Goal: Task Accomplishment & Management: Manage account settings

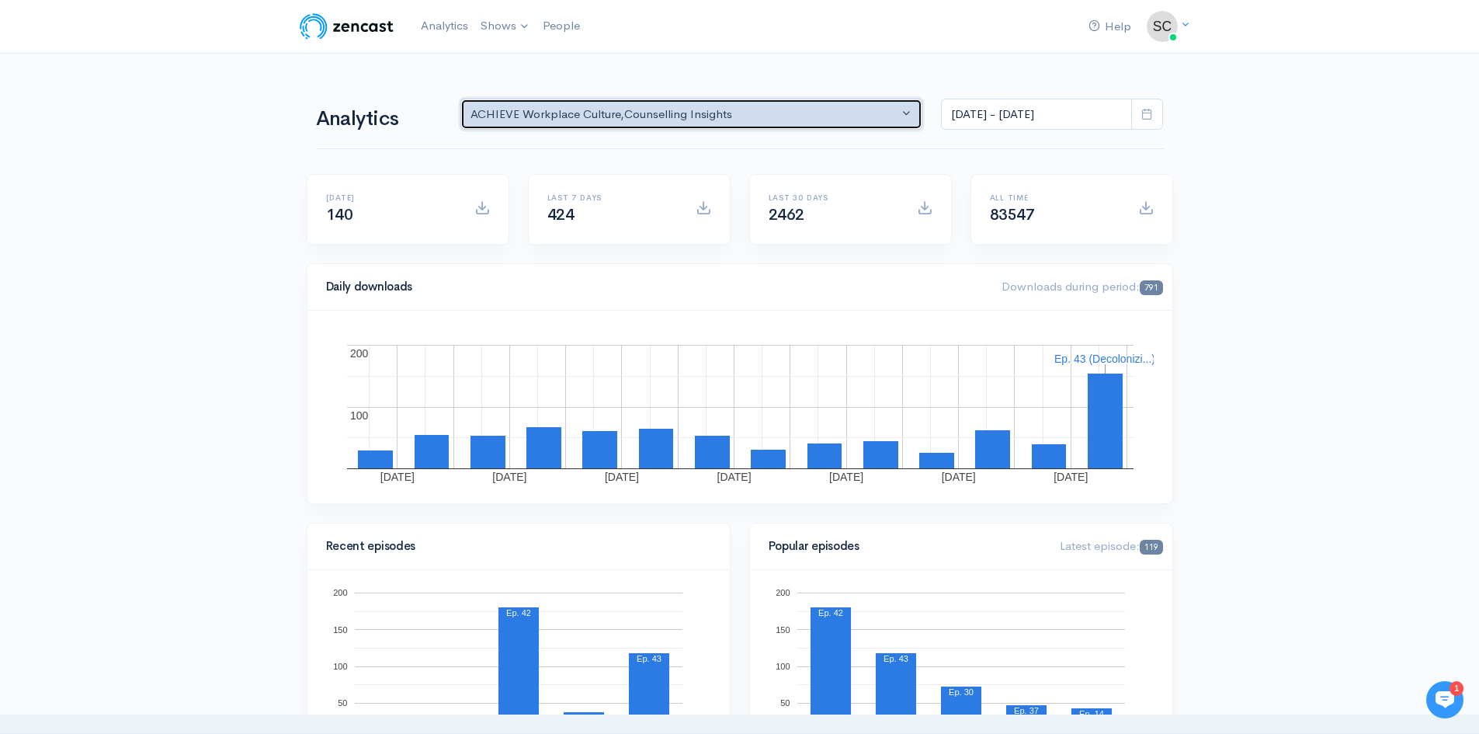
click at [687, 123] on button "ACHIEVE Workplace Culture , Counselling Insights" at bounding box center [692, 115] width 463 height 32
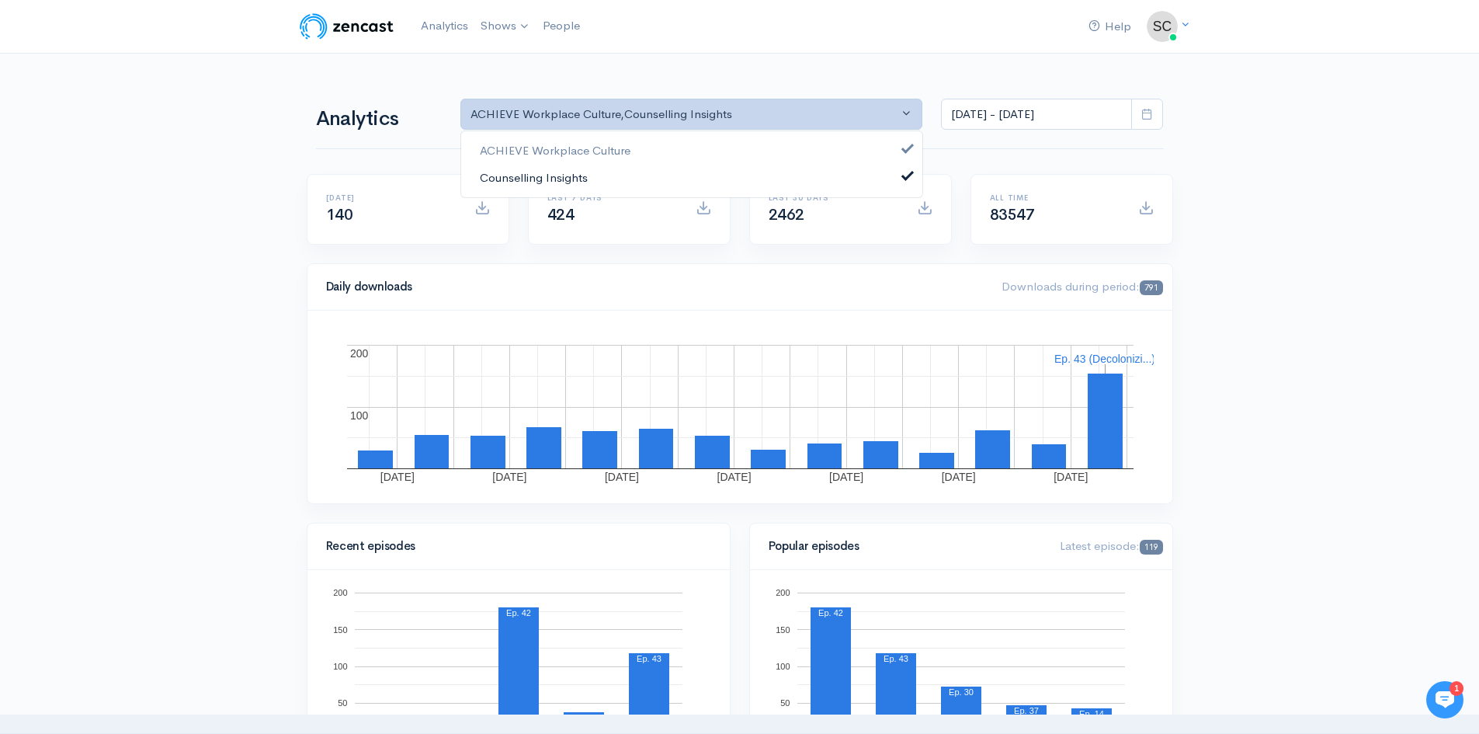
click at [551, 187] on link "Counselling Insights" at bounding box center [691, 177] width 461 height 27
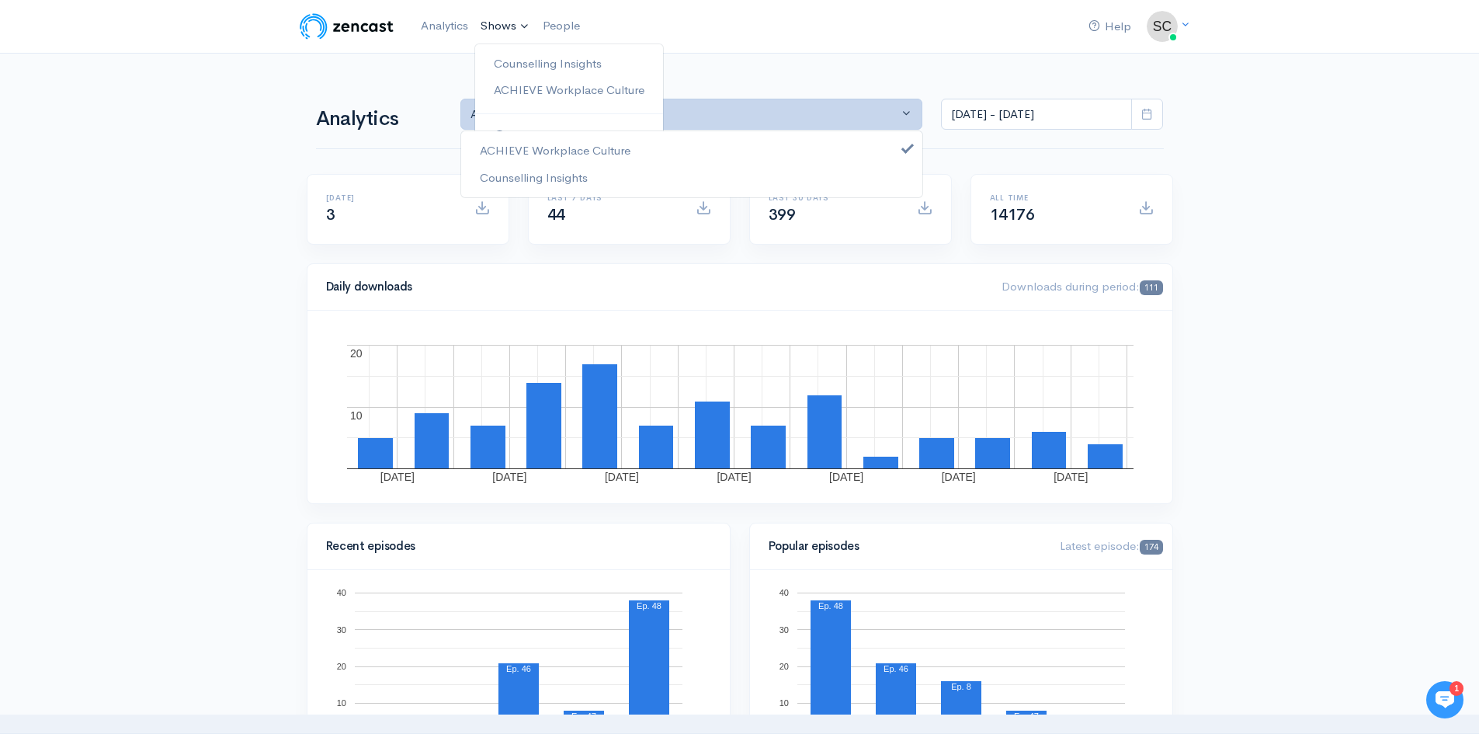
click at [508, 23] on link "Shows" at bounding box center [505, 26] width 62 height 34
click at [519, 89] on link "ACHIEVE Workplace Culture" at bounding box center [569, 90] width 188 height 27
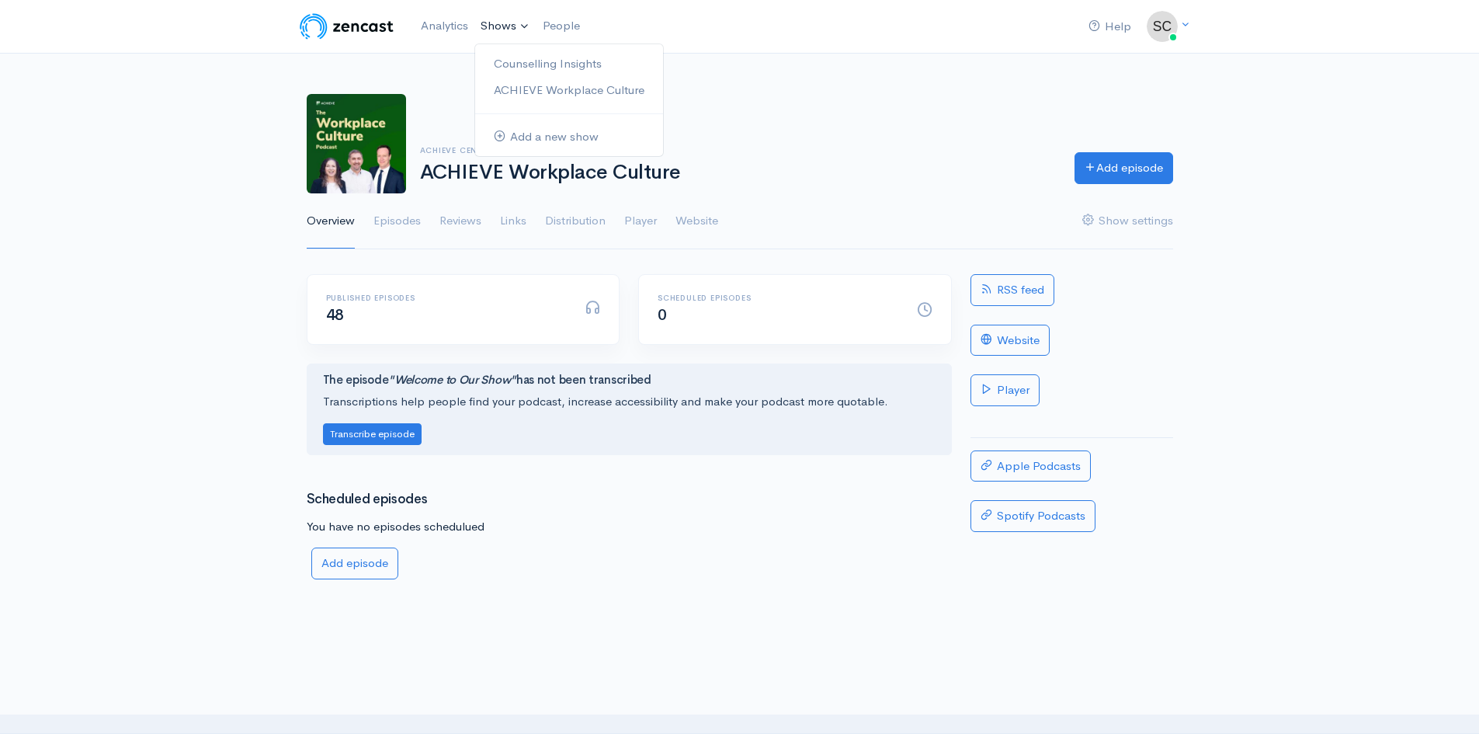
click at [492, 13] on link "Shows" at bounding box center [505, 26] width 62 height 34
click at [513, 57] on link "Counselling Insights" at bounding box center [569, 63] width 188 height 27
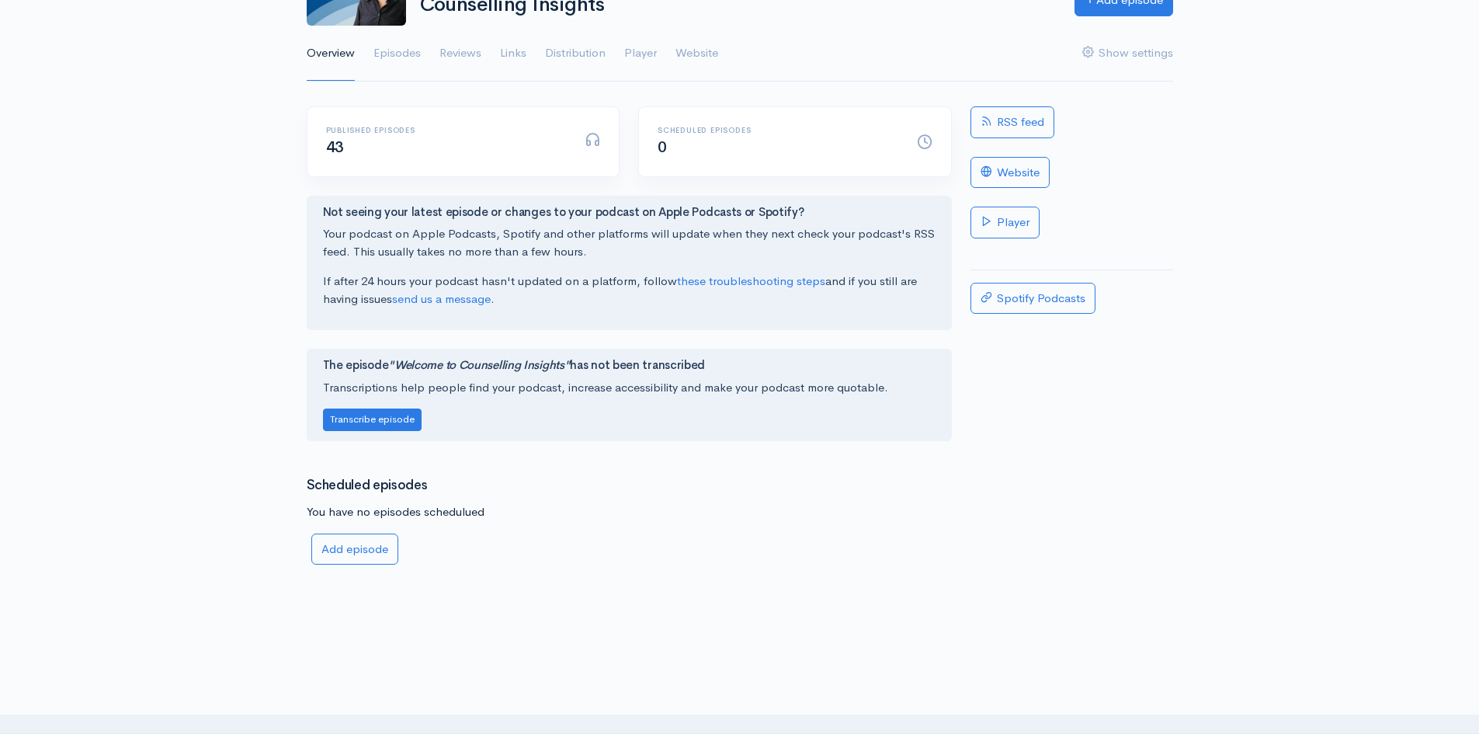
scroll to position [219, 0]
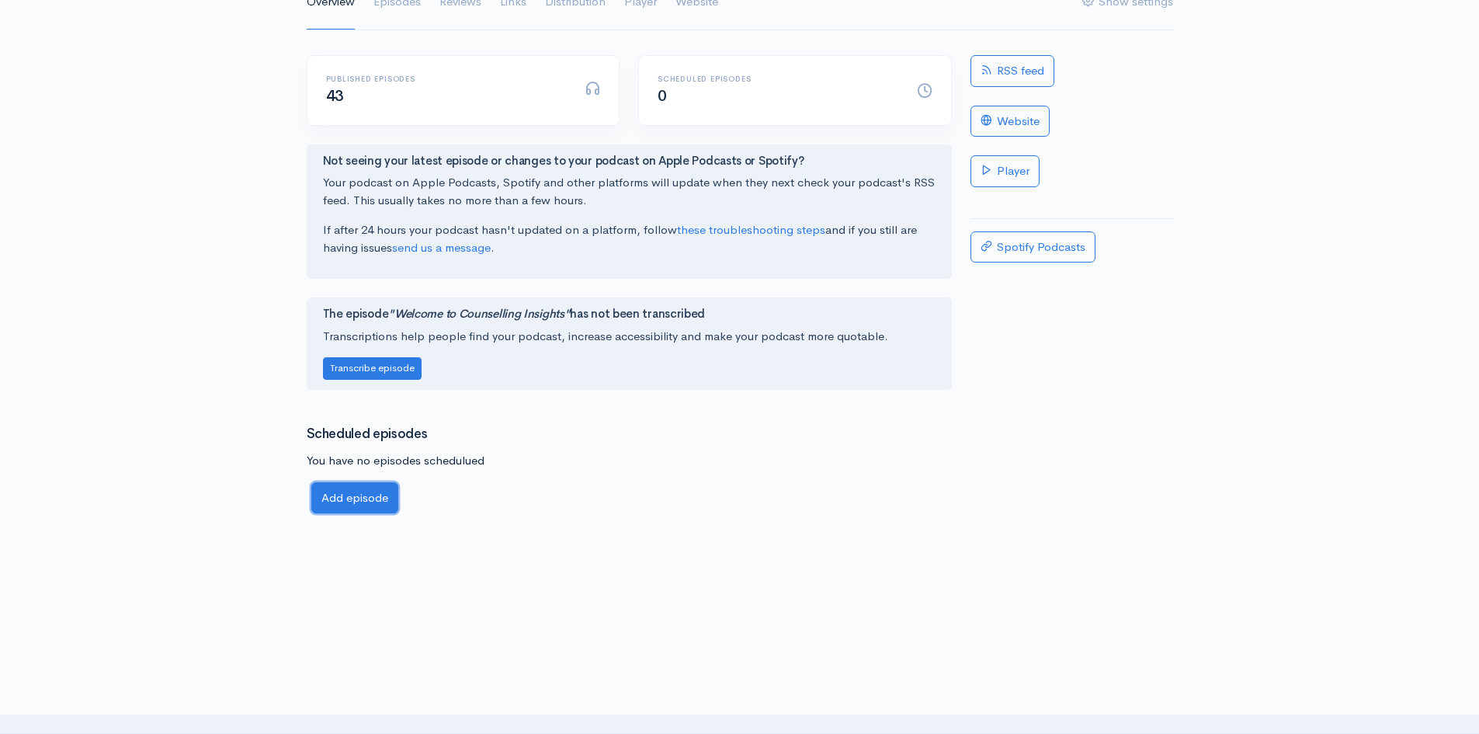
click at [343, 499] on link "Add episode" at bounding box center [354, 498] width 87 height 32
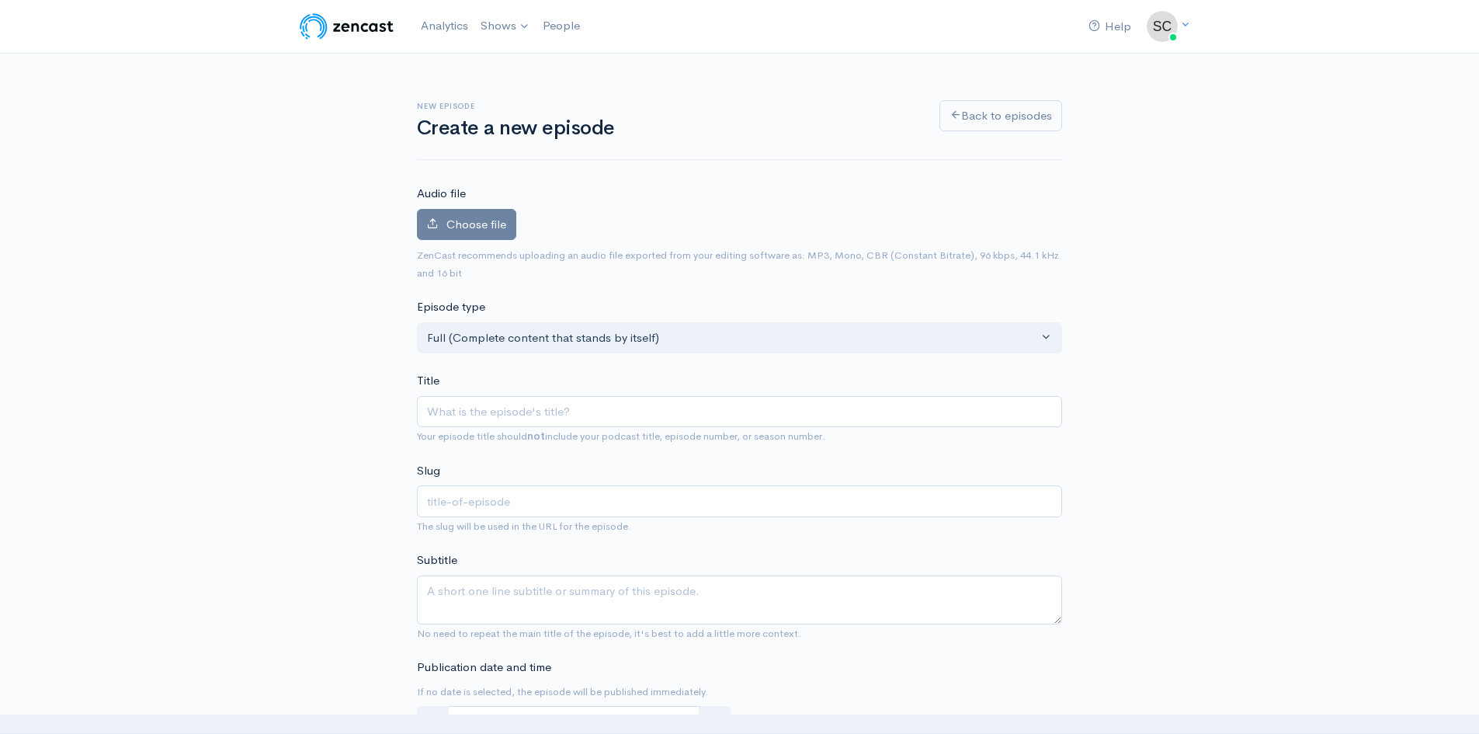
drag, startPoint x: 216, startPoint y: 445, endPoint x: 212, endPoint y: 437, distance: 8.7
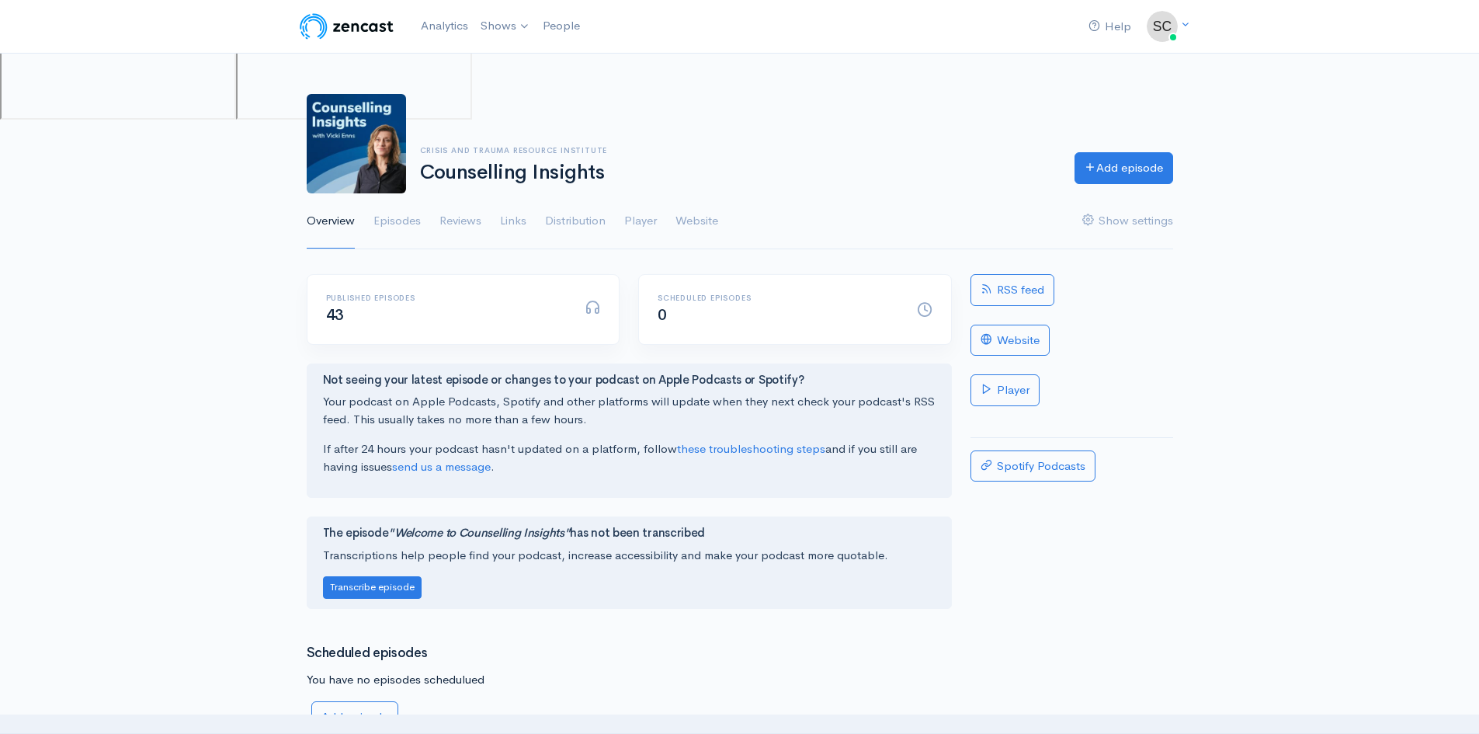
click at [535, 316] on div "Published episodes 43" at bounding box center [446, 310] width 259 height 32
click at [363, 297] on h6 "Published episodes" at bounding box center [446, 298] width 241 height 9
click at [405, 216] on link "Episodes" at bounding box center [397, 221] width 47 height 56
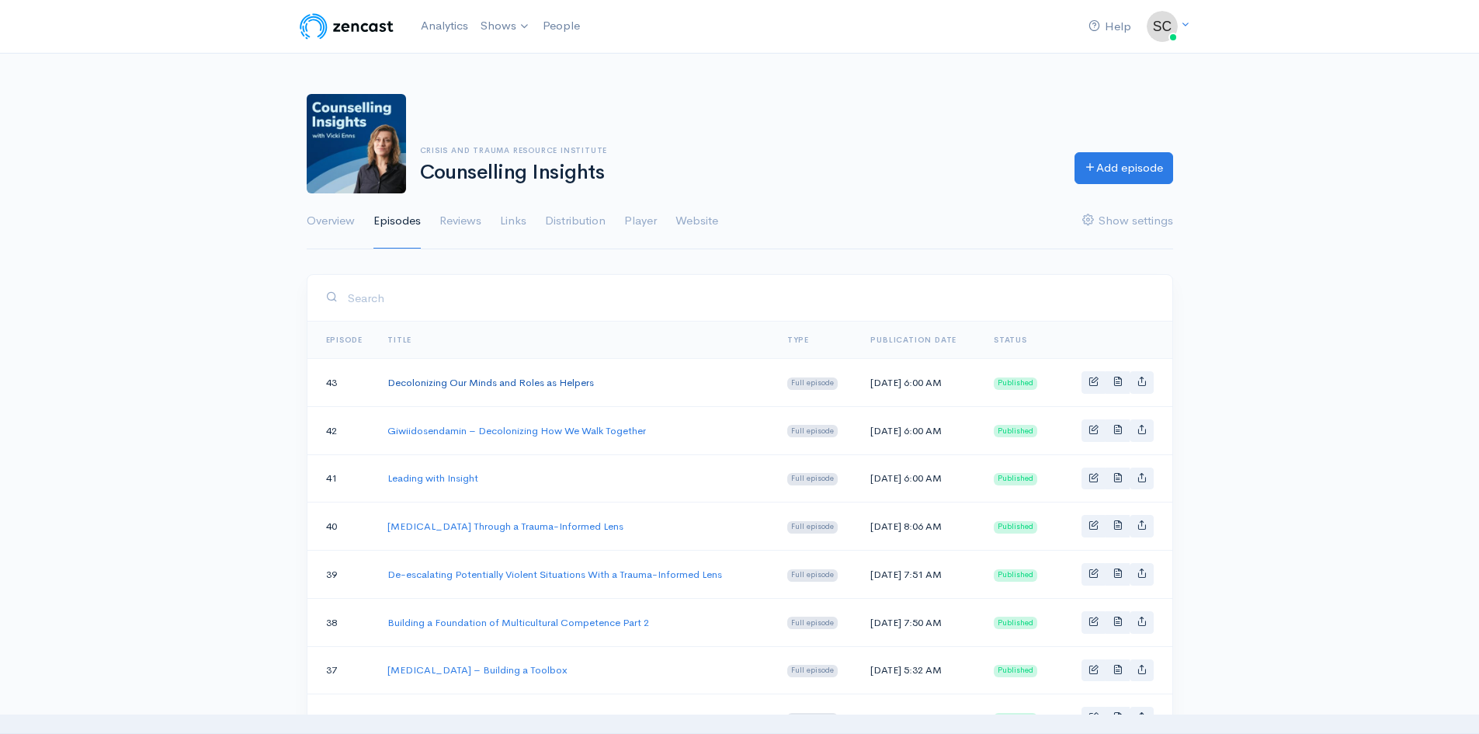
click at [437, 384] on link "Decolonizing Our Minds and Roles as Helpers" at bounding box center [491, 382] width 207 height 13
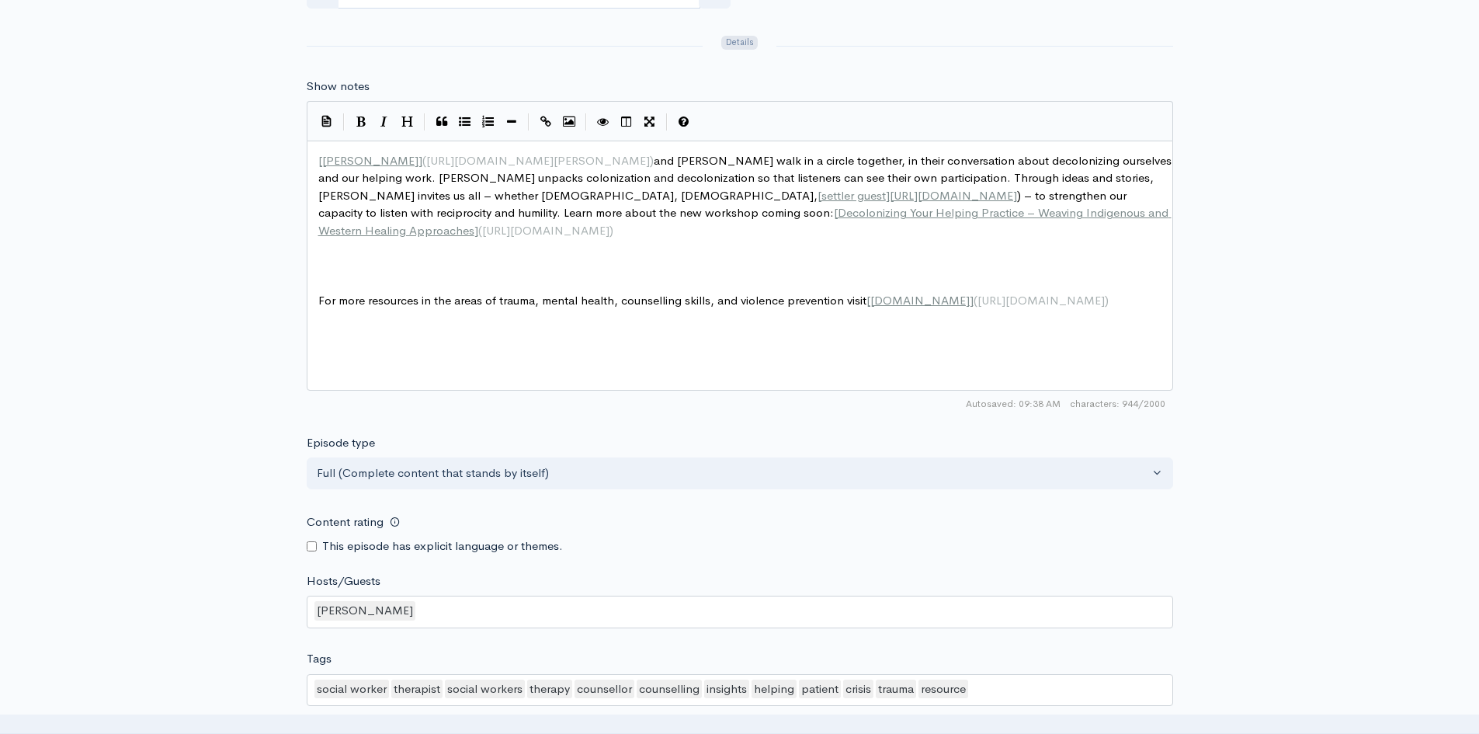
click at [322, 196] on span "[ Jolene ] ( https://ctrinstitute.com/trainer/jolene-heida/ ) and Vicki walk in…" at bounding box center [746, 195] width 857 height 85
type textarea "I"
click at [410, 195] on span "[ Jolene ] ( https://ctrinstitute.com/trainer/jolene-heida/ ) and Vicki walk in…" at bounding box center [746, 195] width 857 height 85
type textarea "I"
drag, startPoint x: 568, startPoint y: 213, endPoint x: 730, endPoint y: 210, distance: 162.3
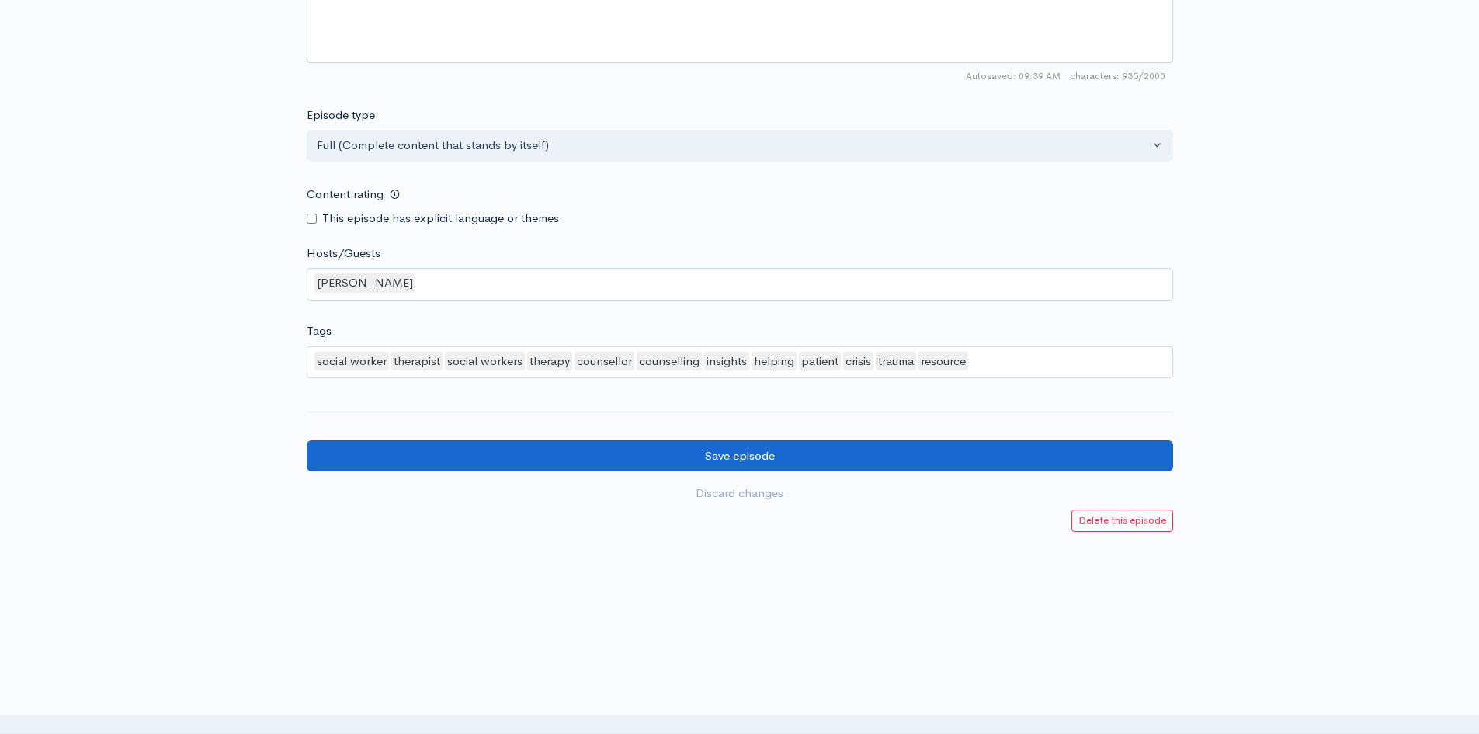
type textarea "our newest workshop"
click at [547, 444] on input "Save episode" at bounding box center [740, 456] width 867 height 32
